Goal: Task Accomplishment & Management: Manage account settings

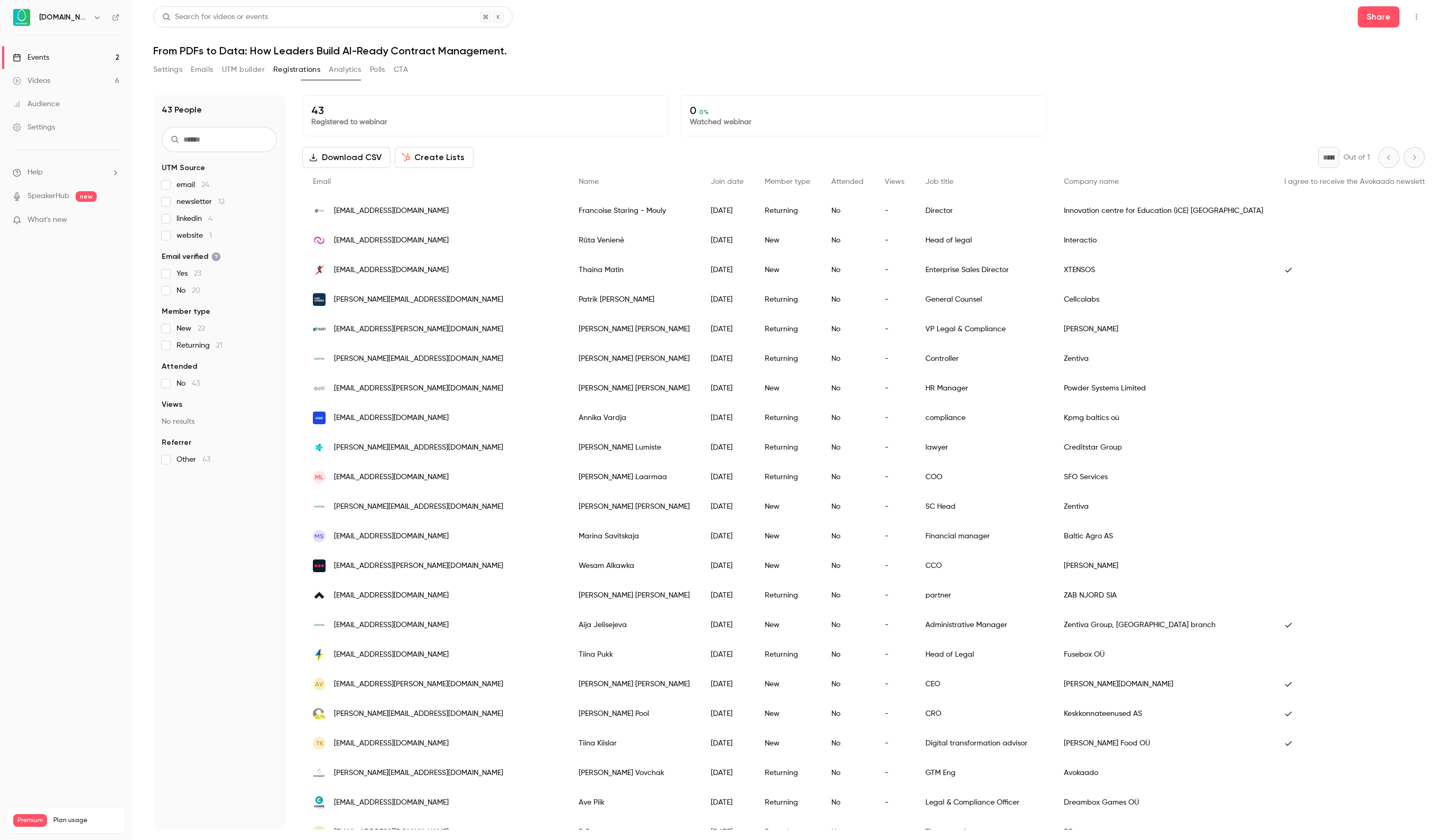
click at [183, 215] on span "linkedin 4" at bounding box center [194, 218] width 36 height 11
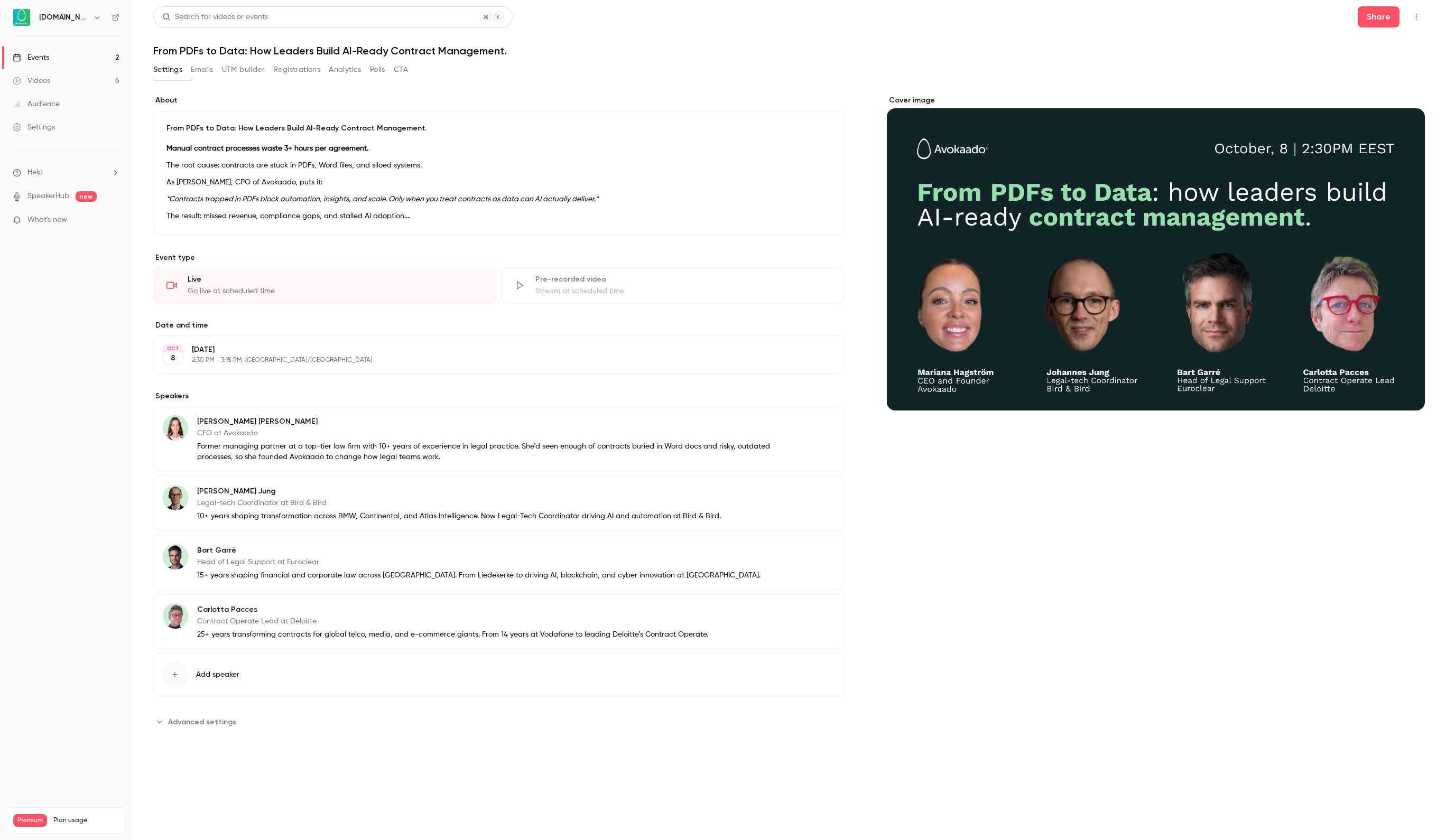
click at [41, 50] on link "Events 2" at bounding box center [66, 57] width 132 height 23
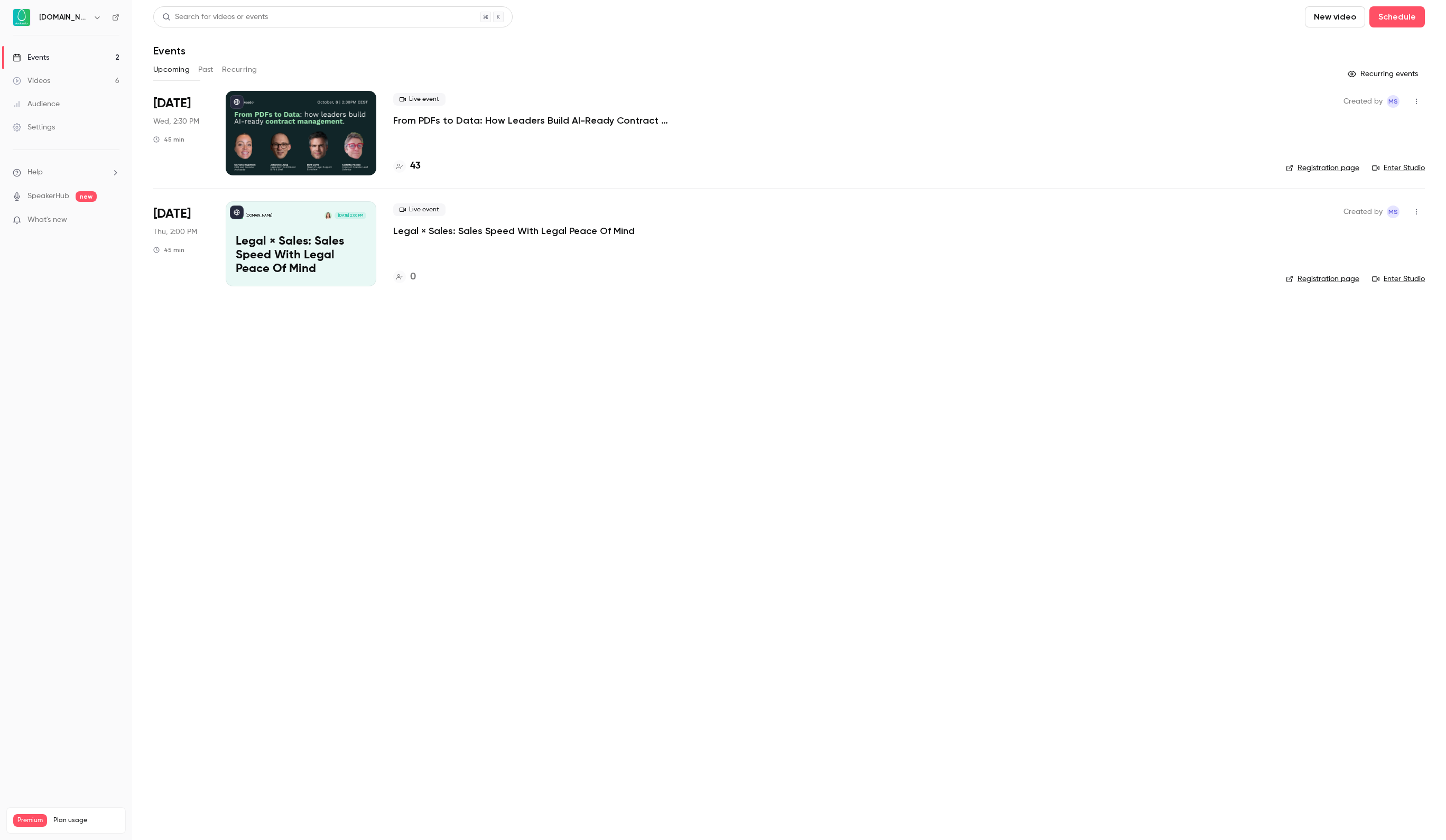
click at [431, 123] on p "From PDFs to Data: How Leaders Build AI-Ready Contract Management." at bounding box center [552, 120] width 317 height 12
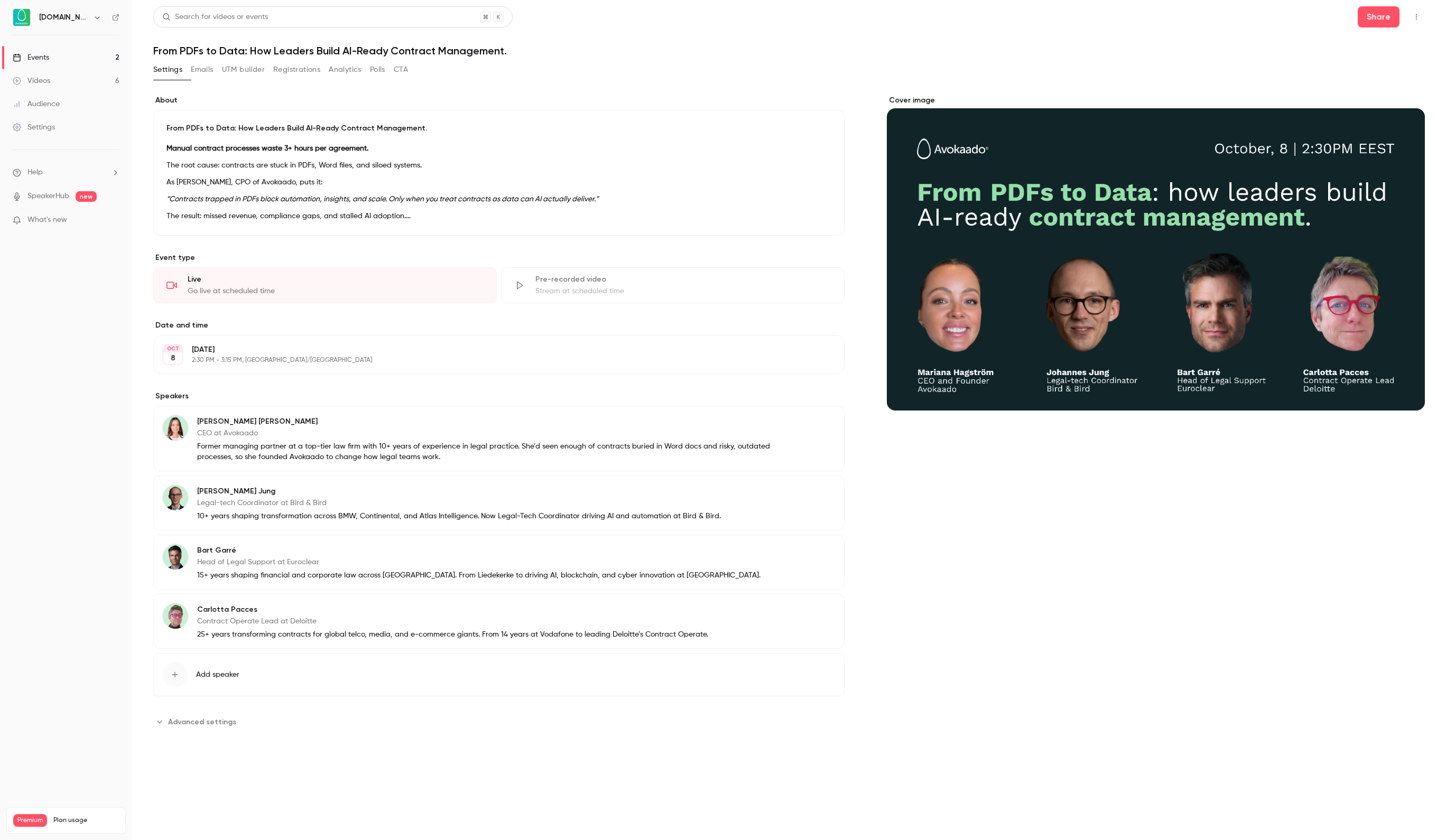
click at [321, 75] on button "Registrations" at bounding box center [296, 70] width 47 height 17
